Goal: Task Accomplishment & Management: Manage account settings

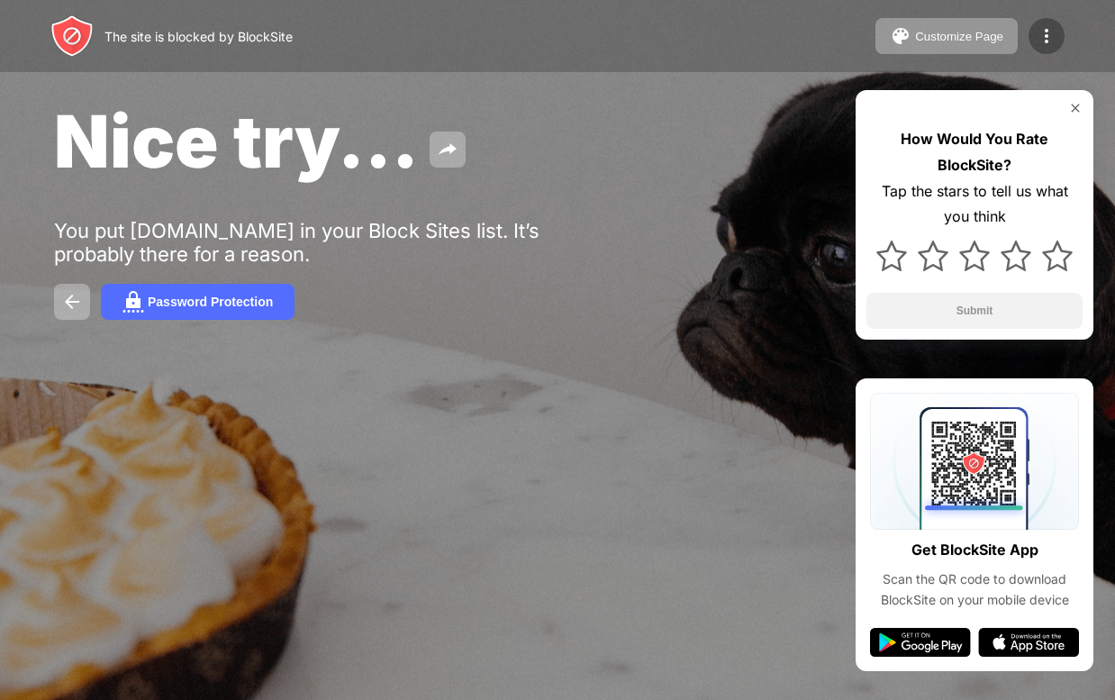
click at [1048, 41] on img at bounding box center [1047, 36] width 22 height 22
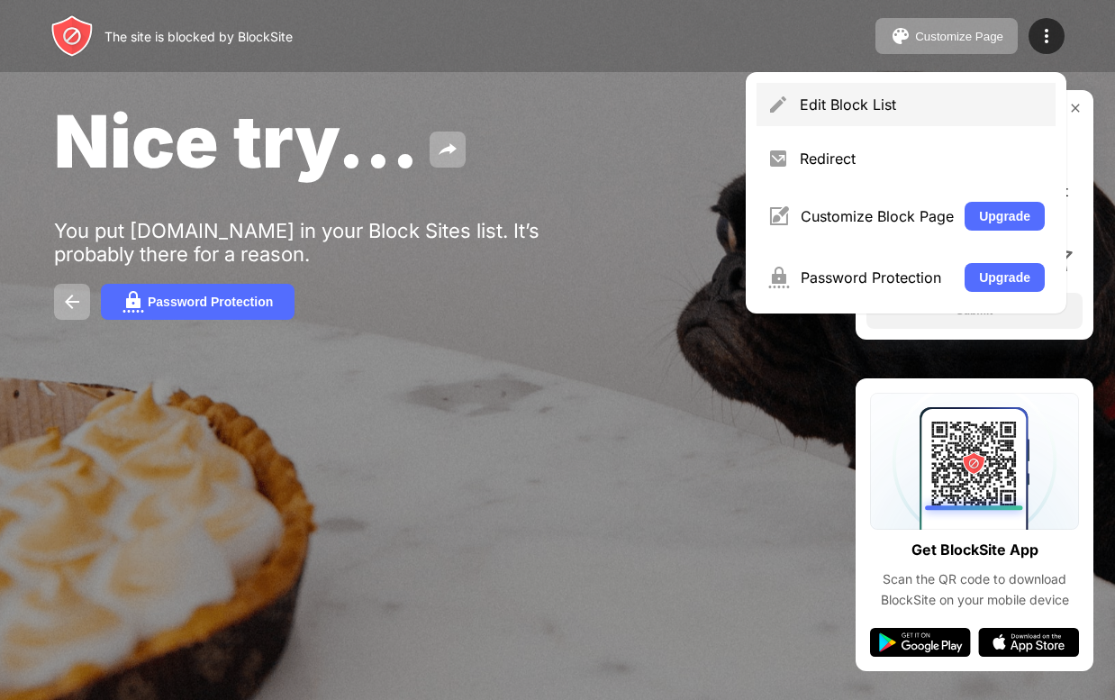
click at [929, 92] on div "Edit Block List" at bounding box center [906, 104] width 299 height 43
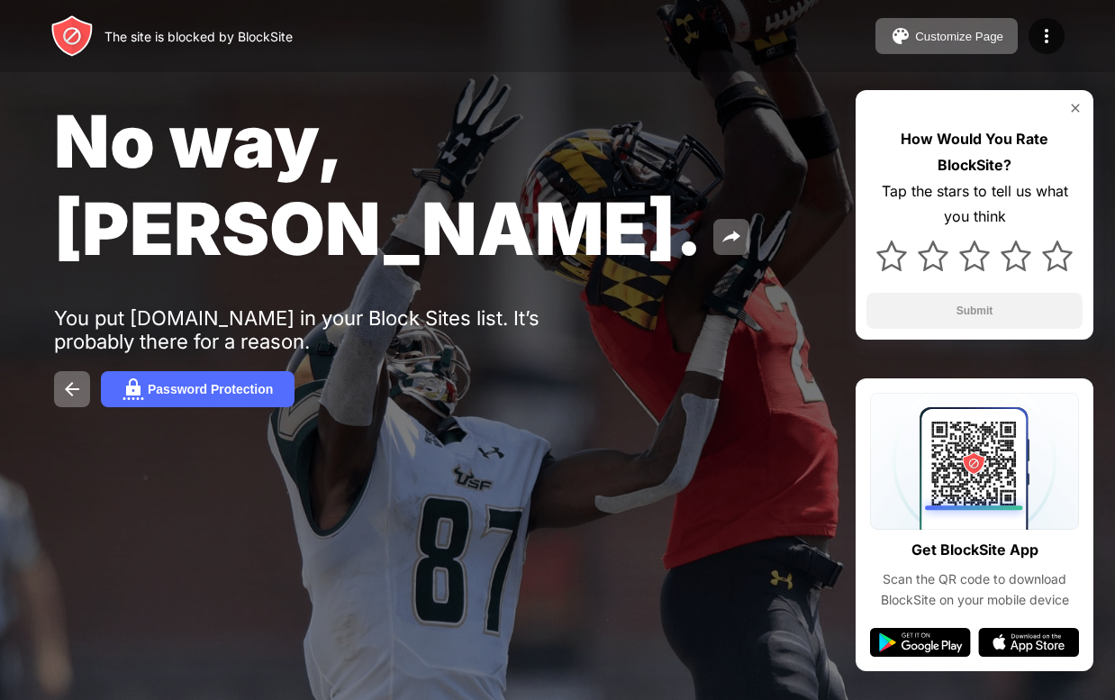
click at [1072, 102] on img at bounding box center [1075, 108] width 14 height 14
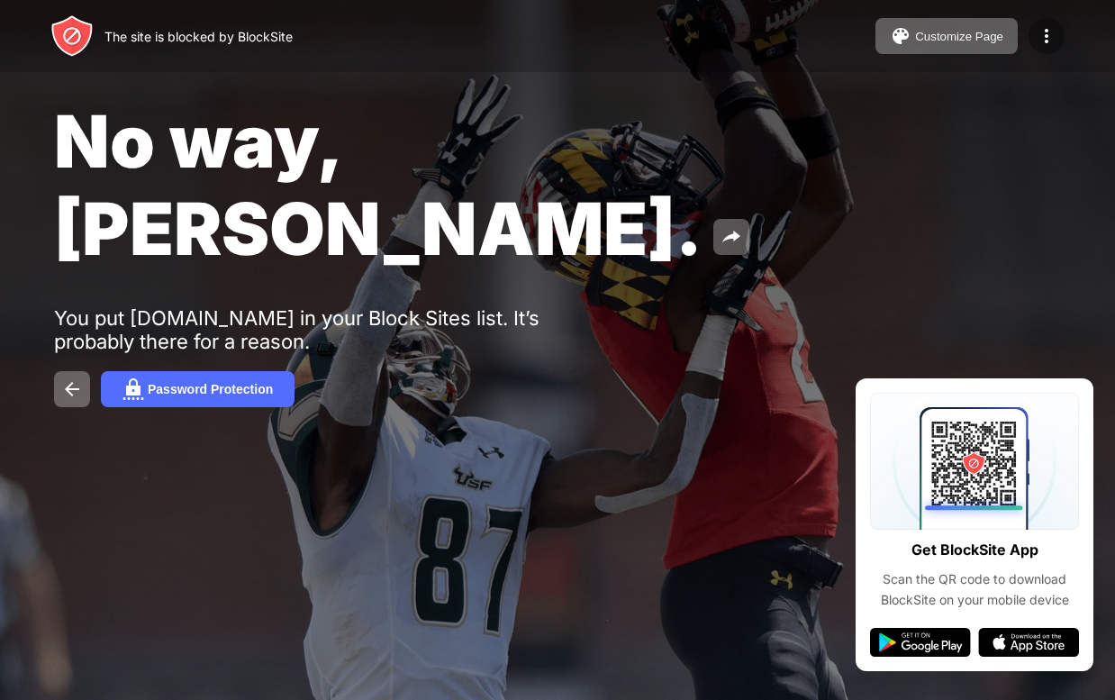
click at [1044, 39] on img at bounding box center [1047, 36] width 22 height 22
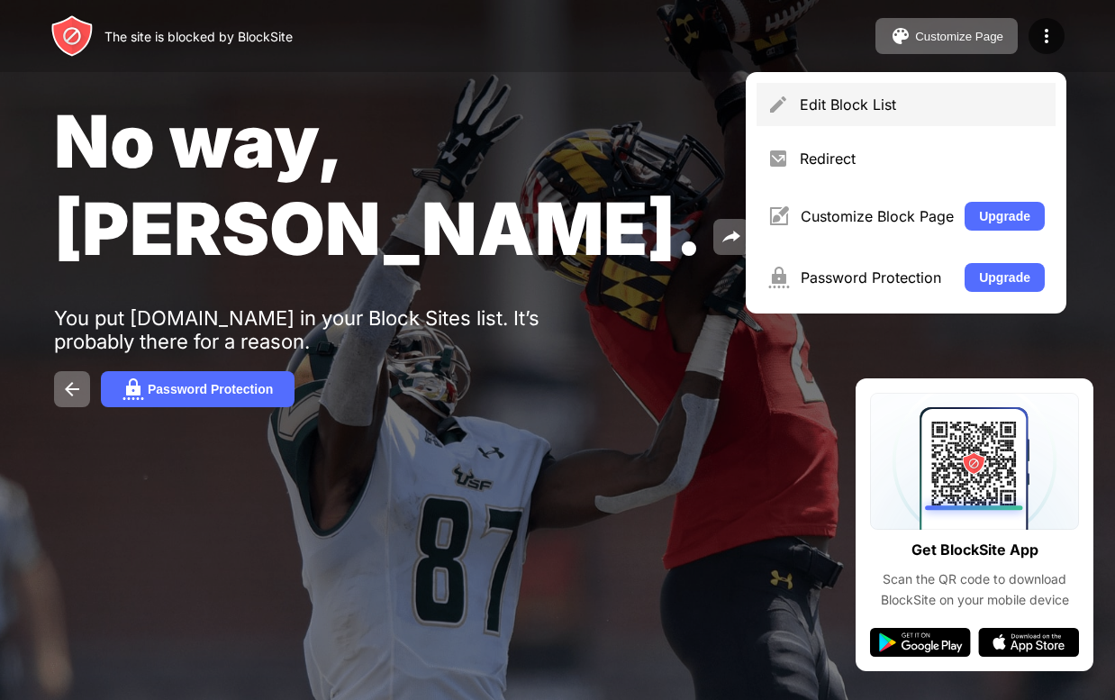
click at [983, 95] on div "Edit Block List" at bounding box center [922, 104] width 245 height 18
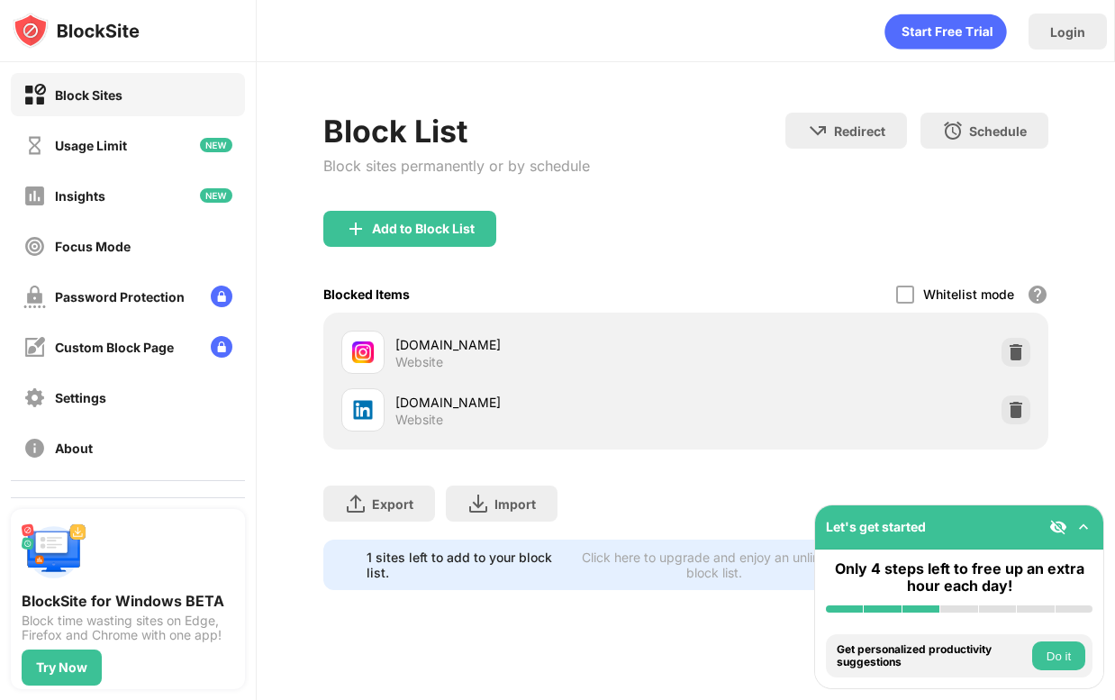
click at [1006, 408] on div at bounding box center [1016, 409] width 29 height 29
